Goal: Navigation & Orientation: Find specific page/section

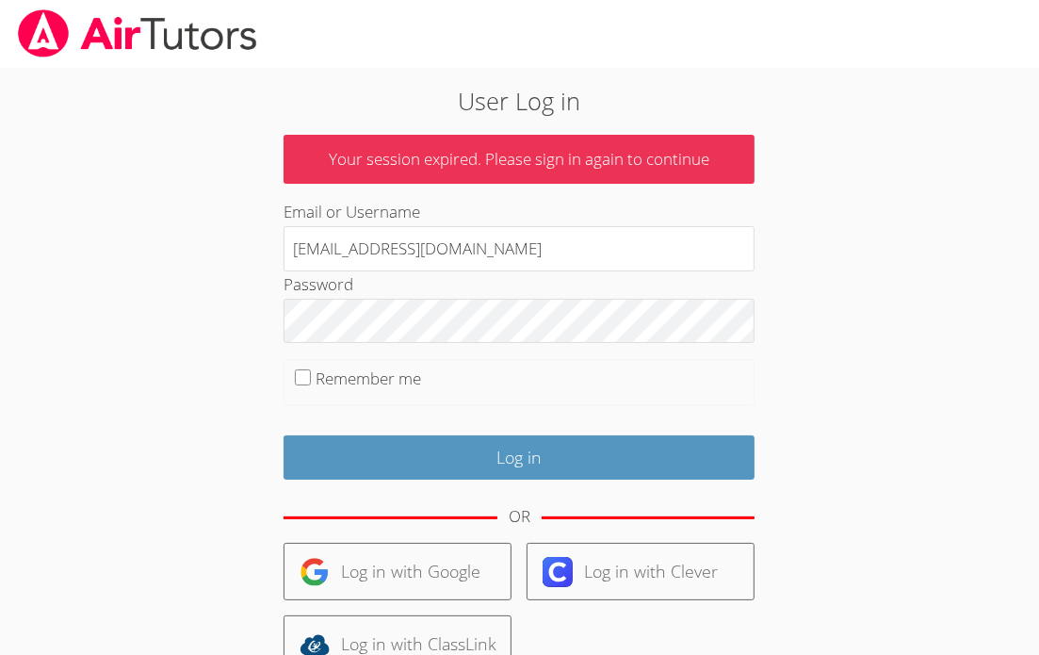
drag, startPoint x: 466, startPoint y: 259, endPoint x: 101, endPoint y: 188, distance: 372.5
click at [101, 188] on body "User Log in Your session expired. Please sign in again to continue Email or Use…" at bounding box center [519, 327] width 1039 height 655
type input "caday6819@gmail.com"
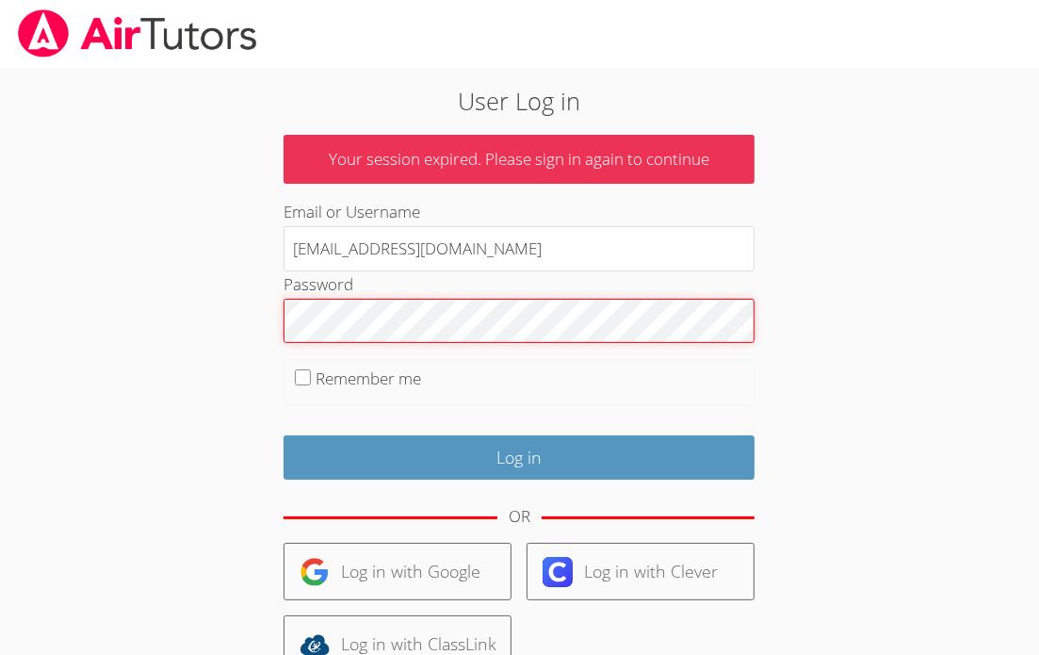
click at [284, 435] on input "Log in" at bounding box center [519, 457] width 471 height 44
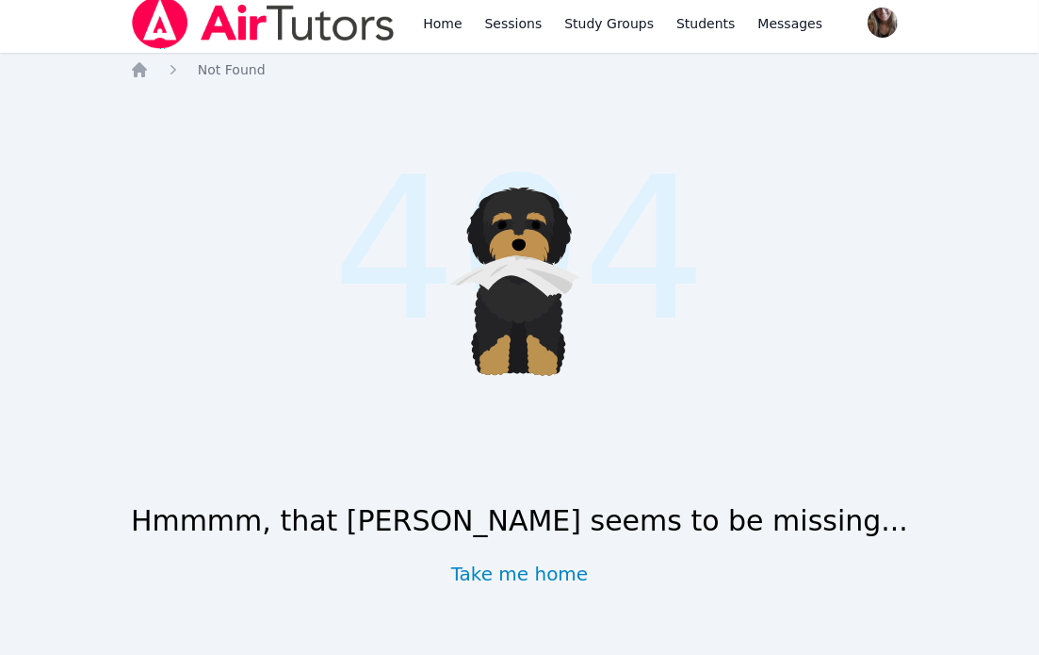
scroll to position [4, 0]
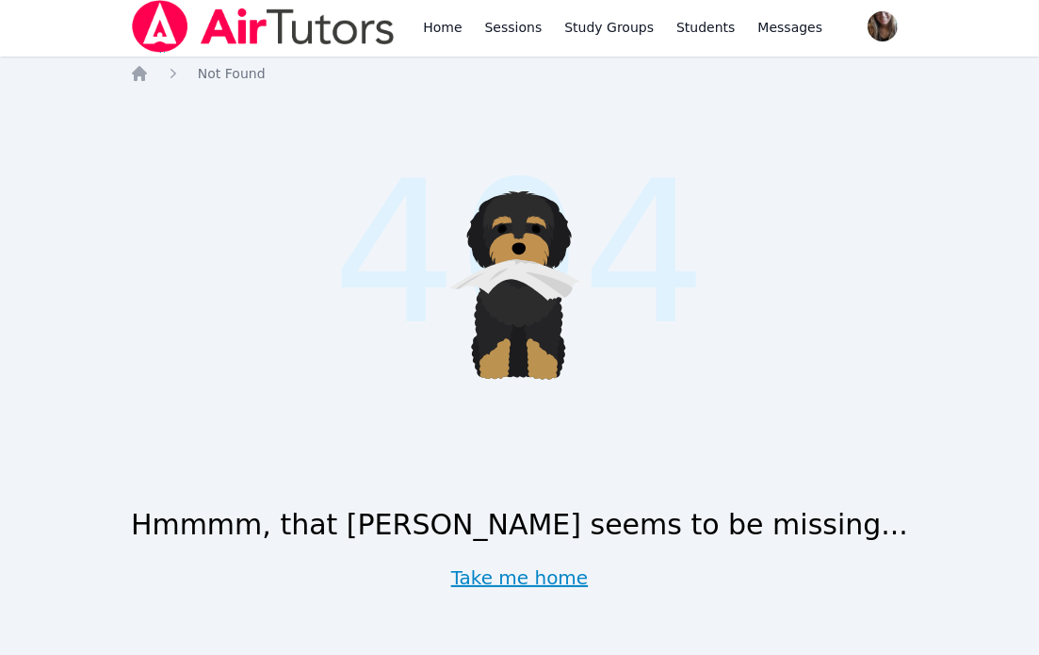
click at [559, 578] on link "Take me home" at bounding box center [520, 577] width 138 height 26
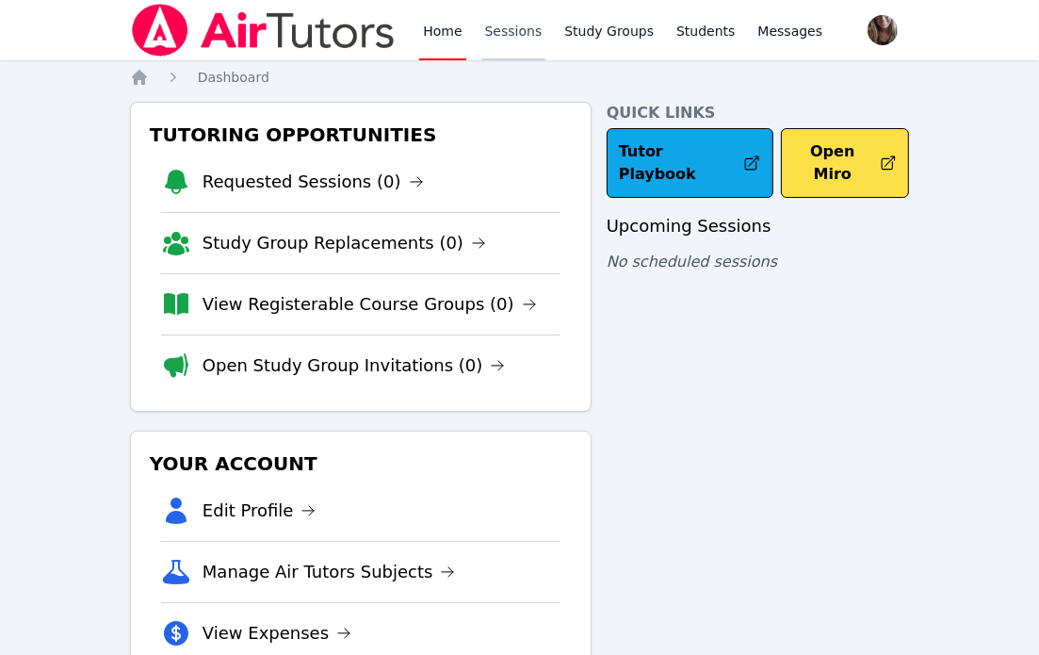
click at [497, 27] on link "Sessions" at bounding box center [513, 30] width 65 height 60
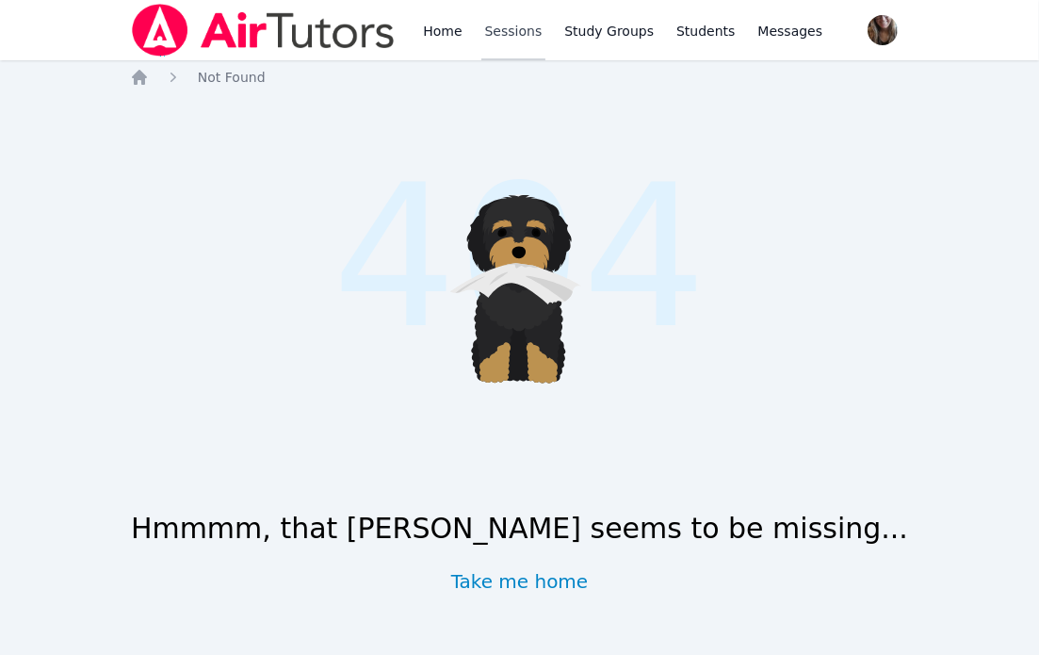
click at [490, 25] on link "Sessions" at bounding box center [513, 30] width 65 height 60
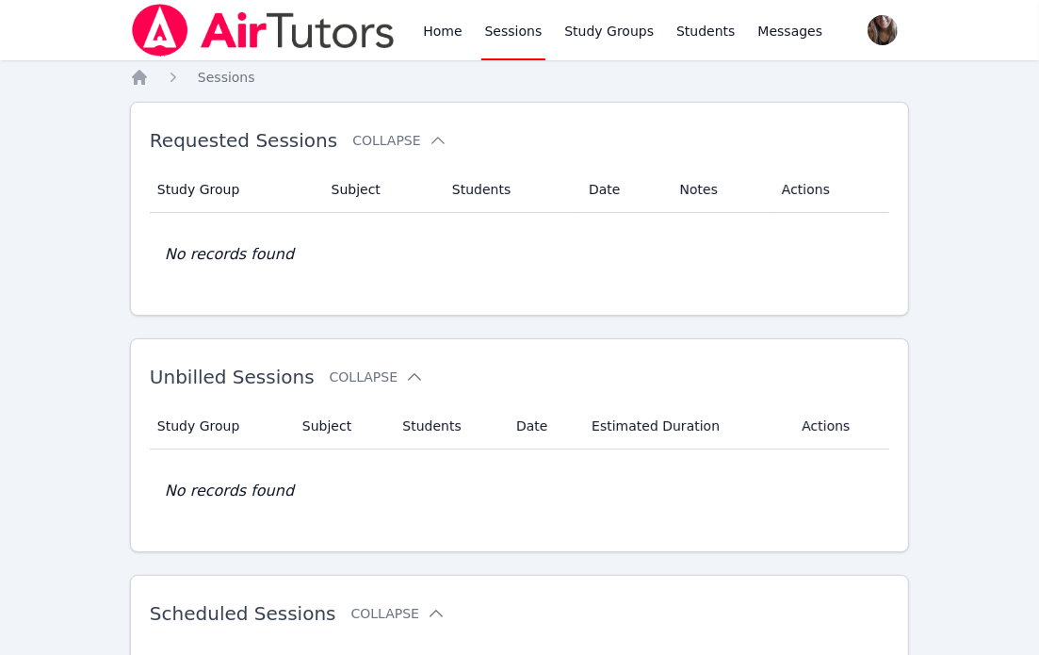
click at [418, 17] on div "Home Sessions Study Groups Students Messages" at bounding box center [478, 30] width 696 height 60
click at [425, 23] on link "Home" at bounding box center [442, 30] width 46 height 60
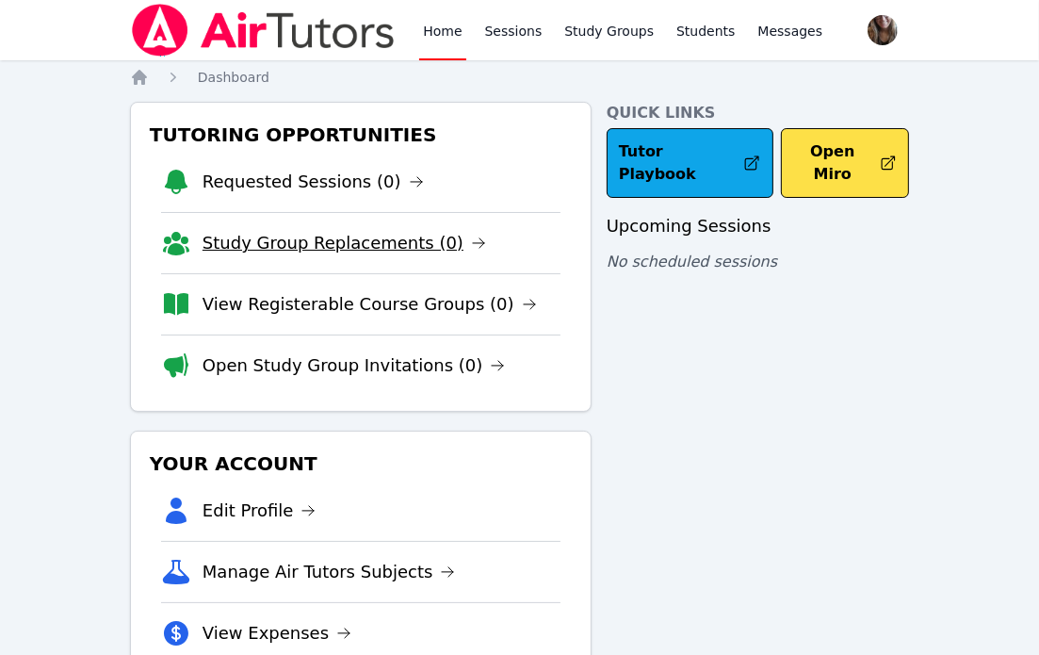
click at [345, 238] on link "Study Group Replacements (0)" at bounding box center [345, 243] width 284 height 26
click at [354, 312] on link "View Registerable Course Groups (0)" at bounding box center [370, 304] width 335 height 26
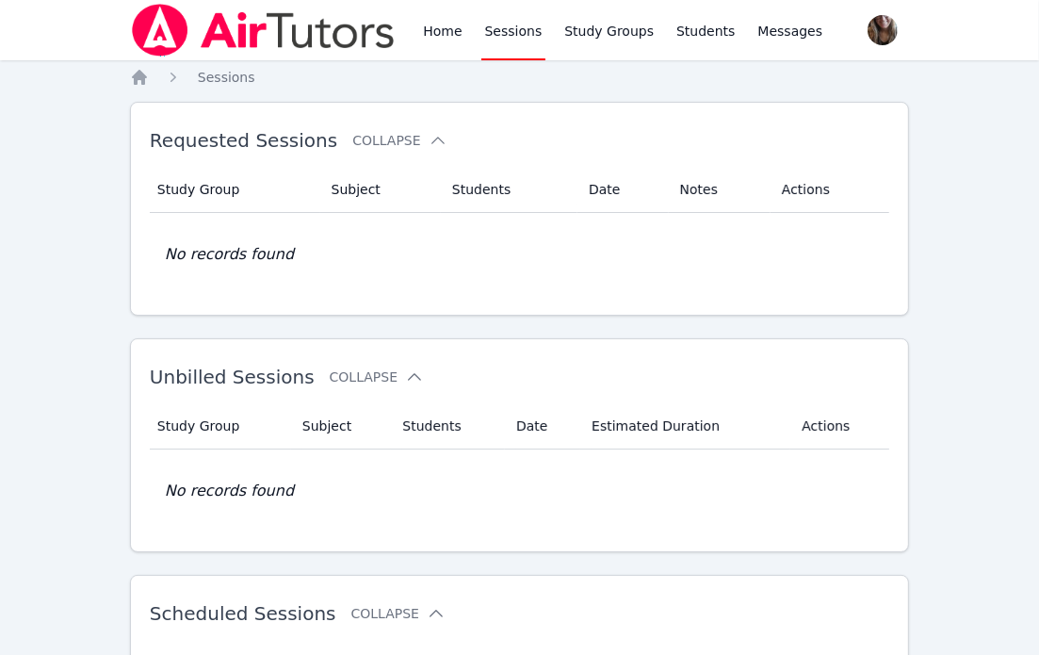
click at [302, 14] on img at bounding box center [263, 30] width 267 height 53
